Goal: Information Seeking & Learning: Find specific page/section

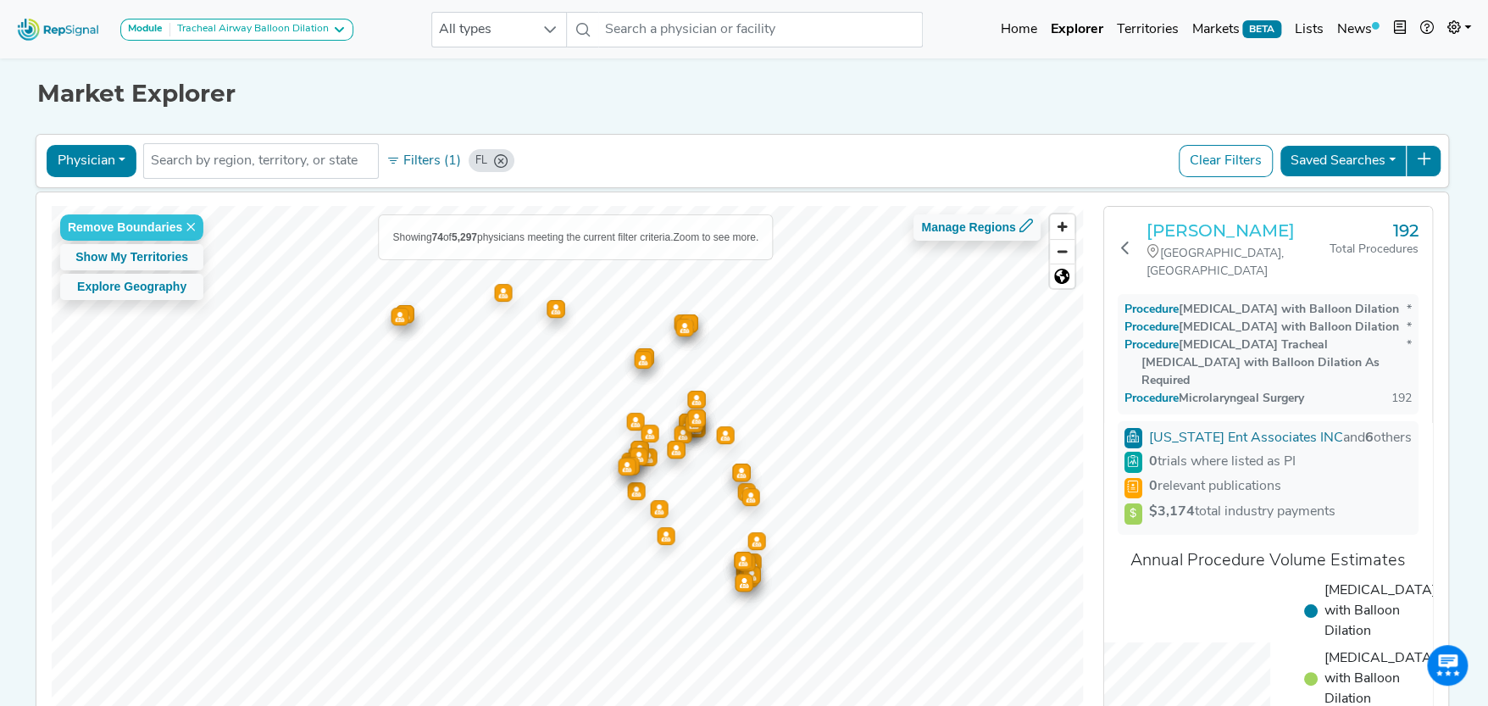
click at [1230, 227] on h3 "[PERSON_NAME]" at bounding box center [1239, 230] width 184 height 20
